Goal: Task Accomplishment & Management: Complete application form

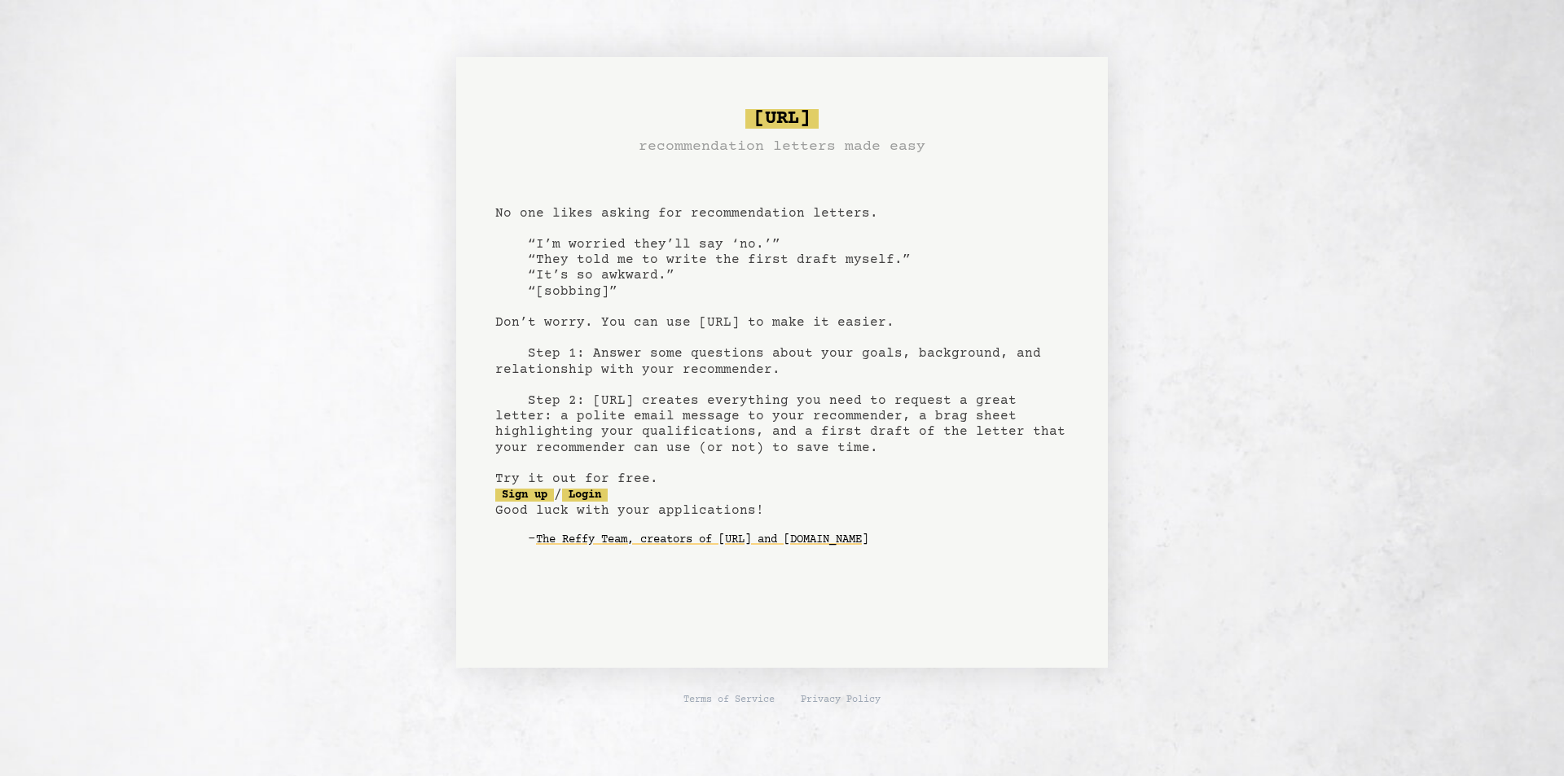
click at [612, 319] on pre "[URL] recommendation letters made easy No one likes asking for recommendation l…" at bounding box center [781, 341] width 573 height 477
drag, startPoint x: 612, startPoint y: 319, endPoint x: 951, endPoint y: 325, distance: 339.7
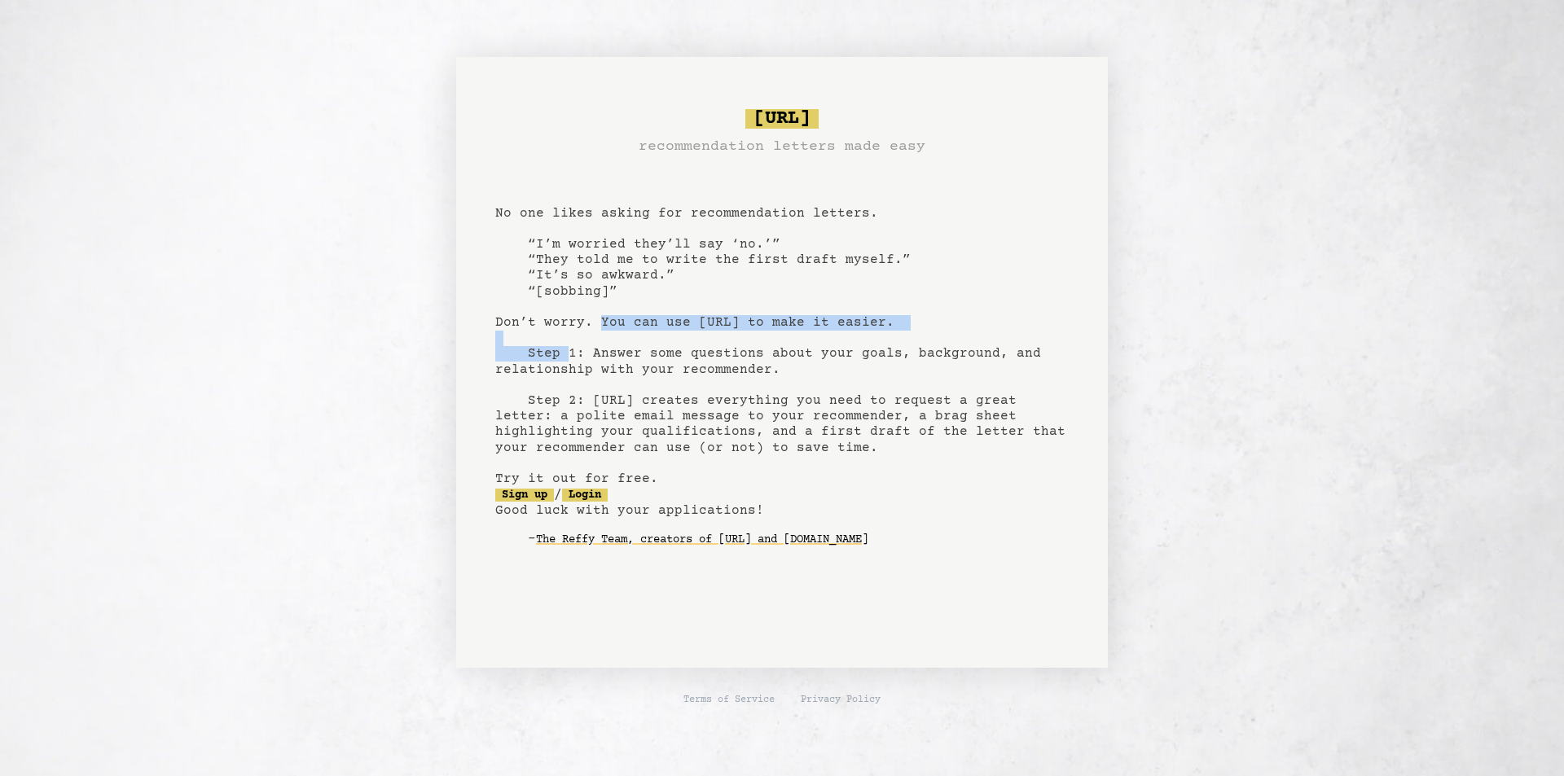
click at [951, 325] on pre "[URL] recommendation letters made easy No one likes asking for recommendation l…" at bounding box center [781, 341] width 573 height 477
click at [528, 495] on link "Sign up" at bounding box center [524, 495] width 59 height 13
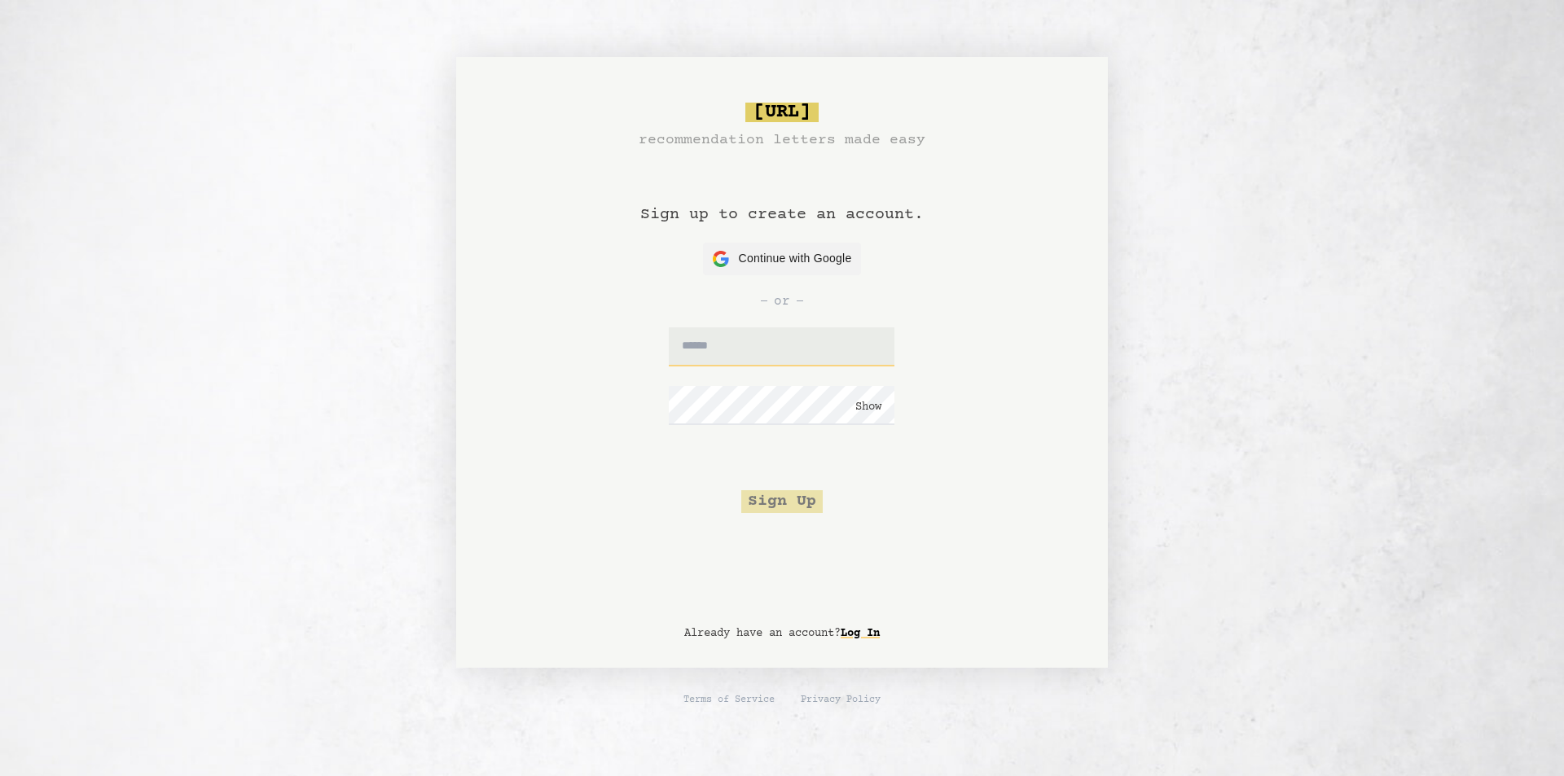
click at [737, 338] on input "text" at bounding box center [782, 346] width 226 height 39
click at [764, 287] on div "or" at bounding box center [781, 301] width 573 height 52
click at [771, 253] on span "Continue with Google" at bounding box center [795, 258] width 113 height 17
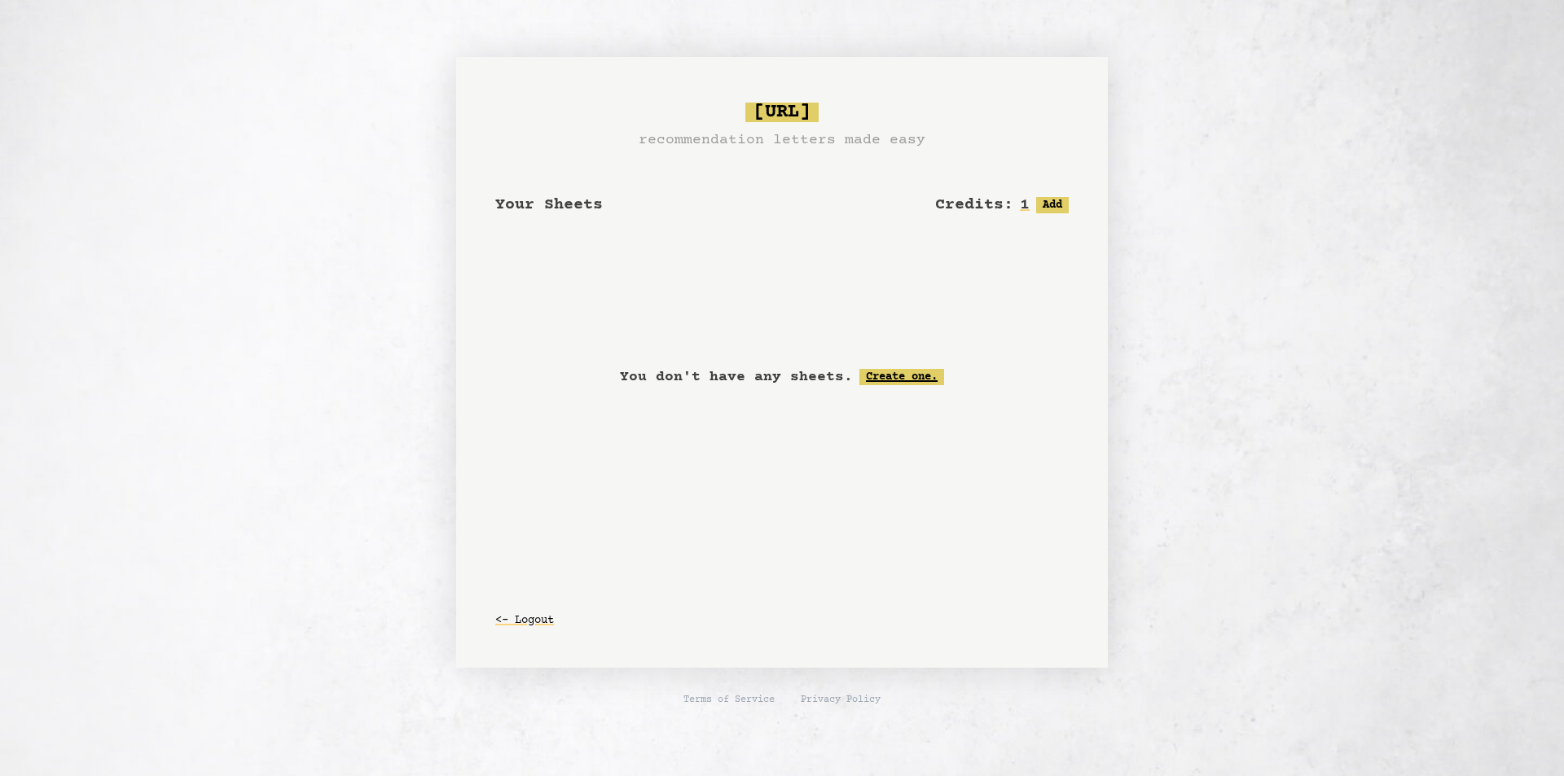
click at [916, 375] on link "Create one." at bounding box center [901, 377] width 85 height 16
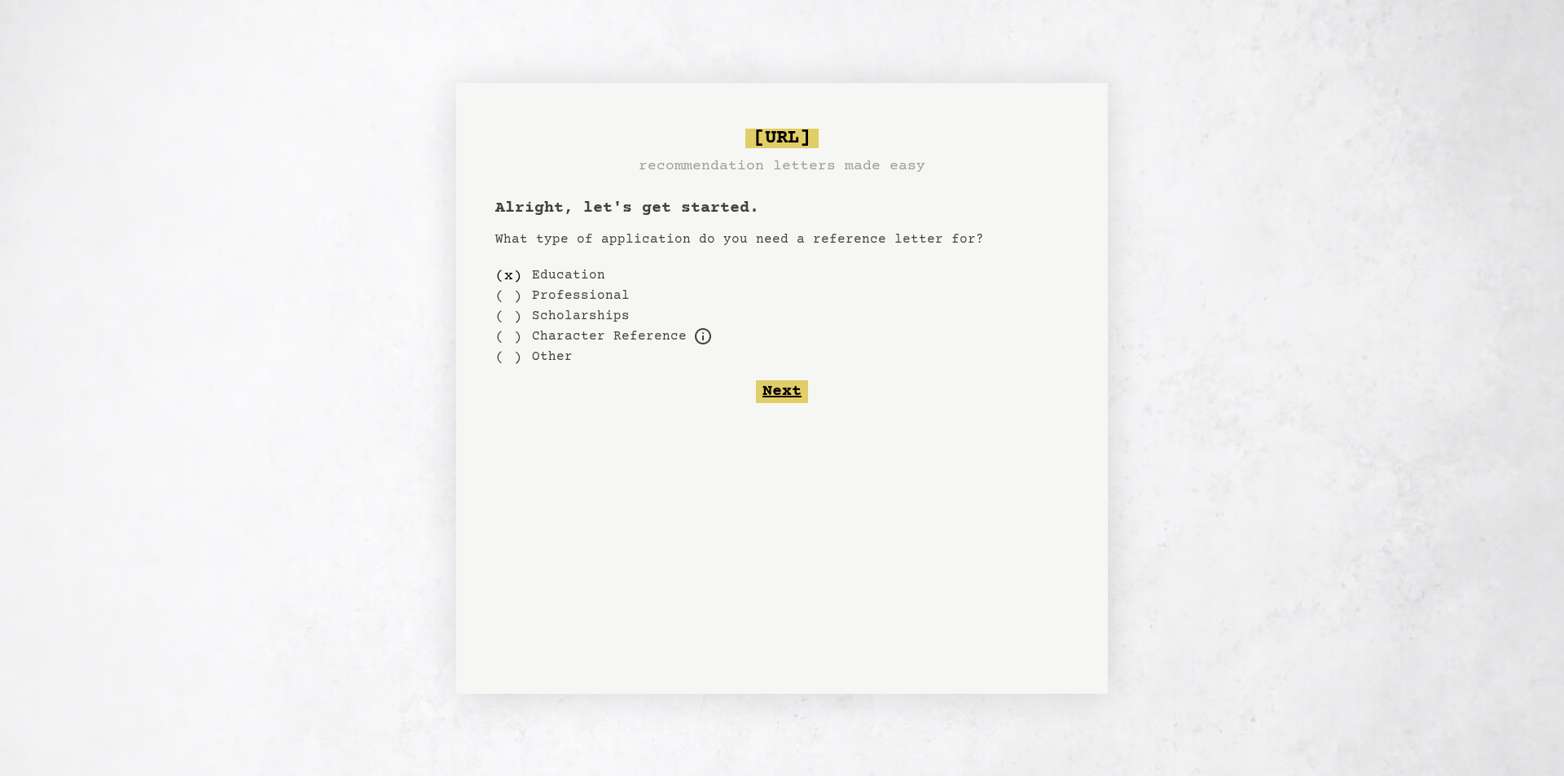
click at [797, 393] on button "Next" at bounding box center [782, 391] width 52 height 23
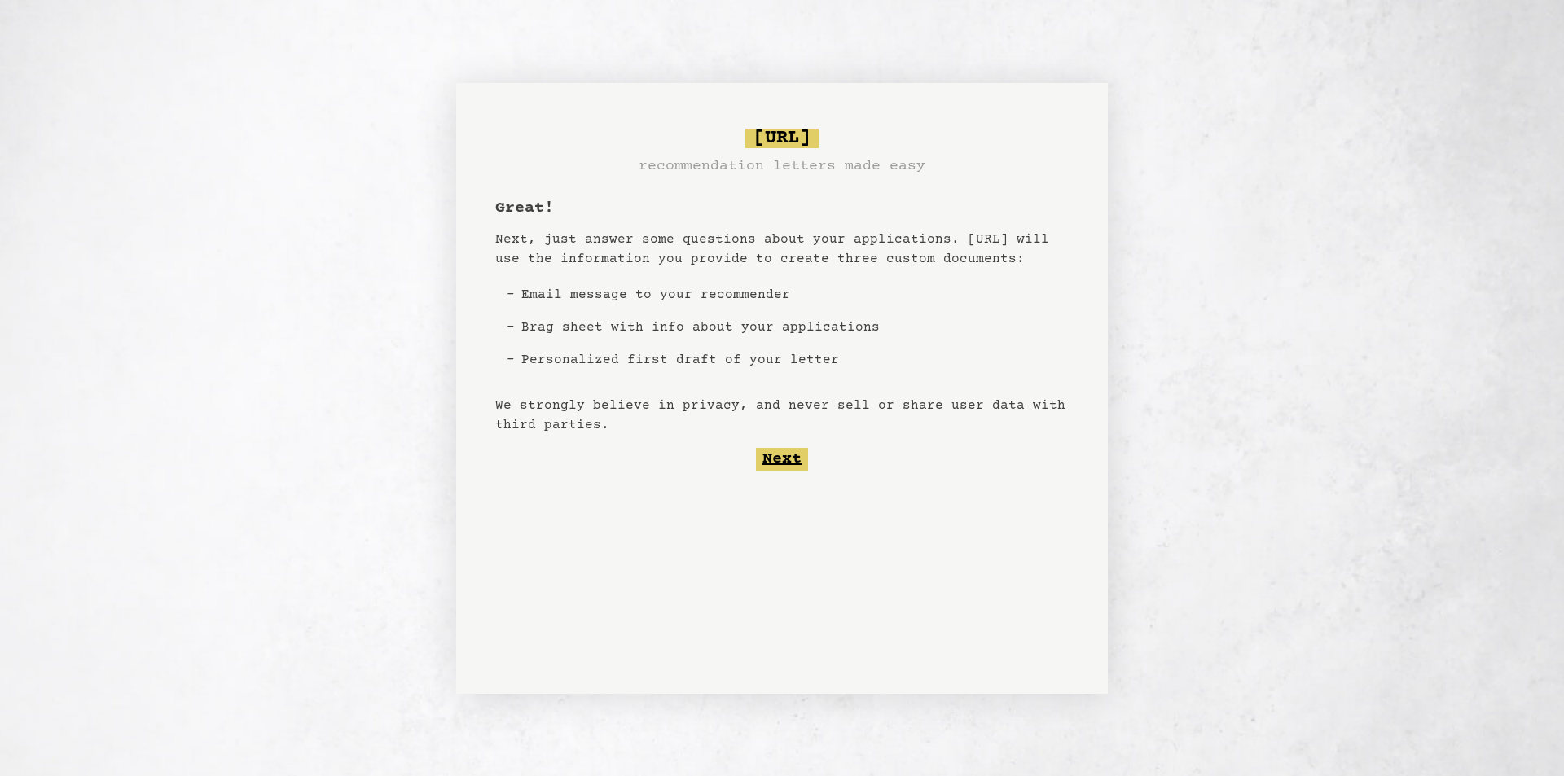
click at [786, 461] on button "Next" at bounding box center [782, 459] width 52 height 23
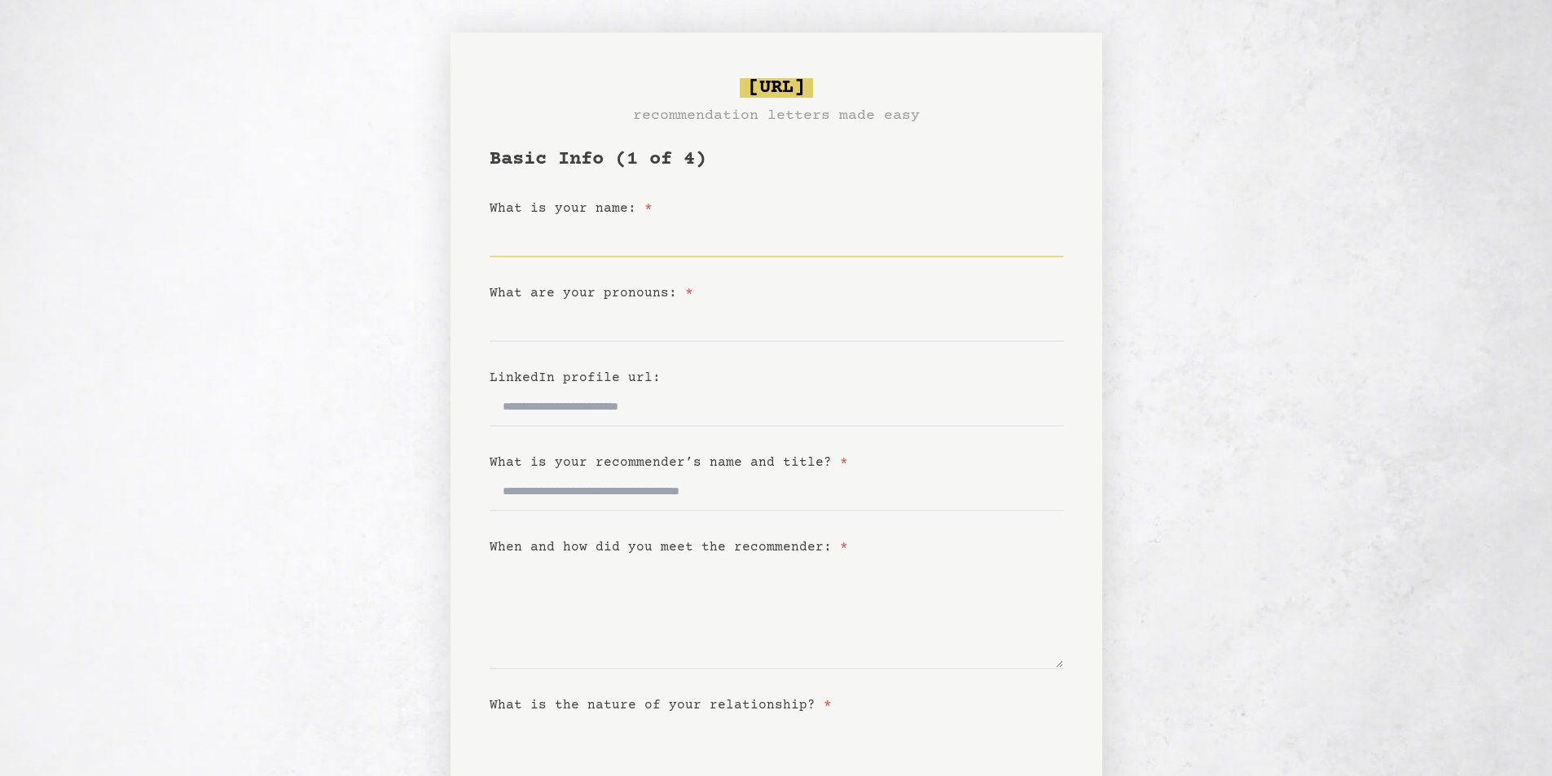
click at [719, 243] on input "What is your name: *" at bounding box center [776, 237] width 573 height 39
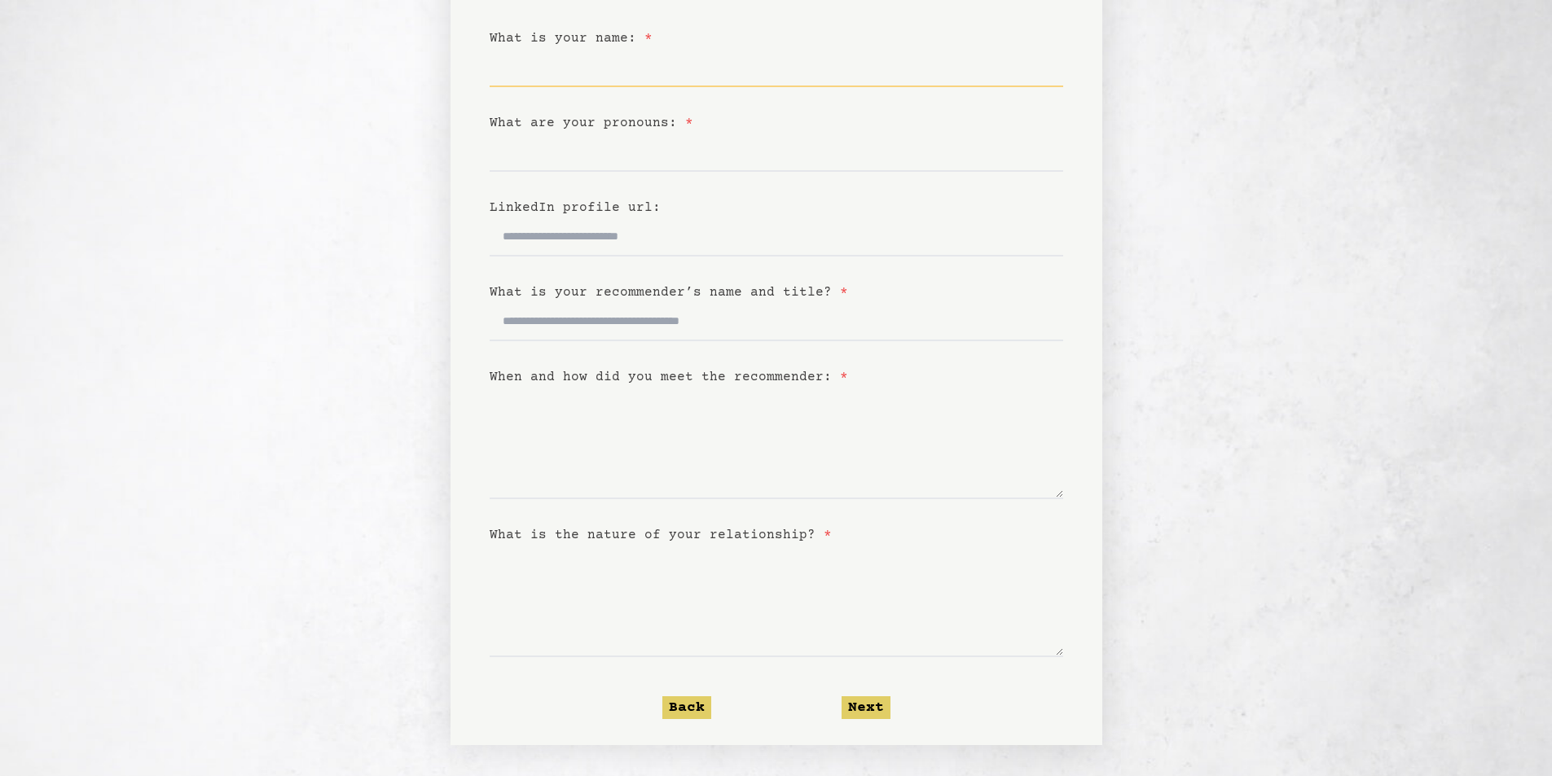
scroll to position [172, 0]
